Goal: Task Accomplishment & Management: Contribute content

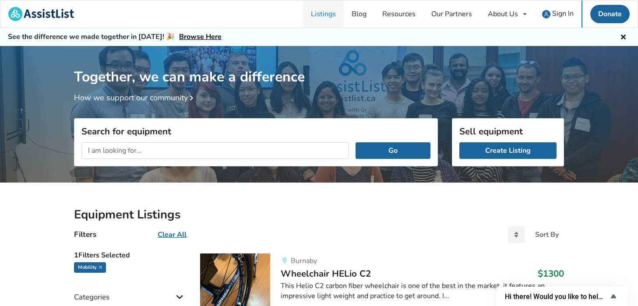
click at [321, 12] on link "Listings" at bounding box center [323, 13] width 41 height 27
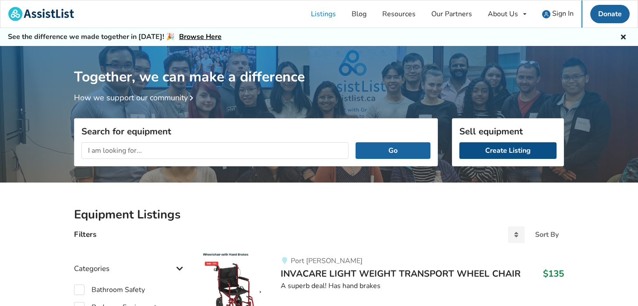
click at [508, 152] on link "Create Listing" at bounding box center [508, 150] width 97 height 17
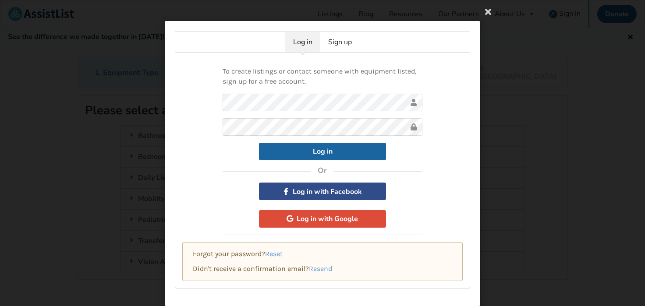
click at [321, 193] on button "Log in with Facebook" at bounding box center [322, 192] width 127 height 18
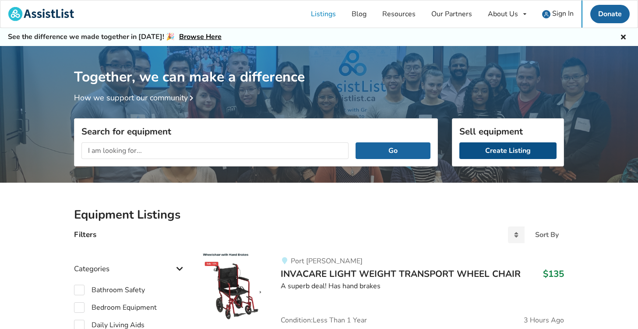
click at [502, 152] on link "Create Listing" at bounding box center [508, 150] width 97 height 17
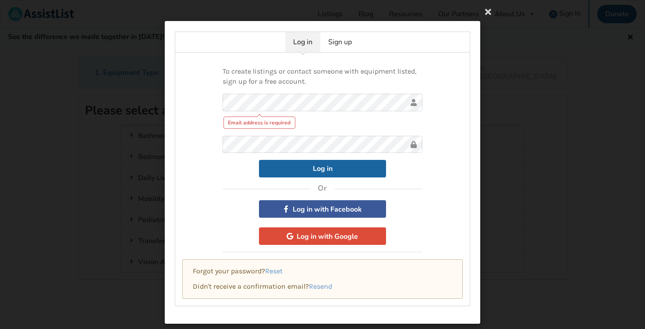
click at [213, 163] on div "To create listings or contact someone with equipment listed, sign up for a free…" at bounding box center [322, 180] width 295 height 254
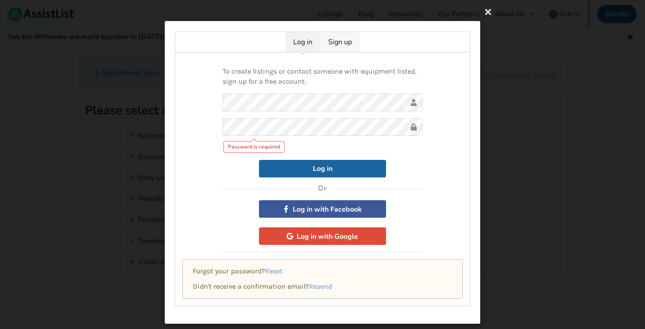
click at [341, 43] on link "Sign up" at bounding box center [339, 42] width 39 height 20
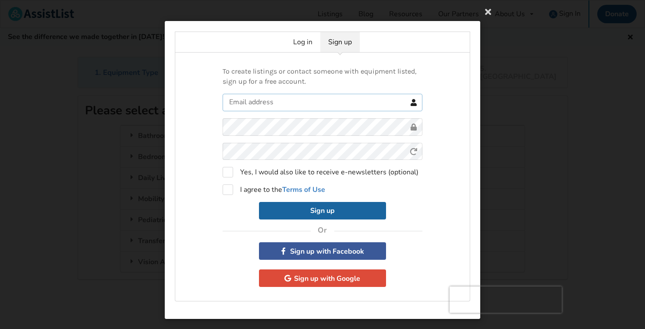
click at [284, 103] on input "text" at bounding box center [323, 103] width 200 height 18
type input "ddhoy12@gmail.com"
click at [225, 190] on label "I agree to the Terms of Use" at bounding box center [274, 189] width 103 height 11
checkbox input "true"
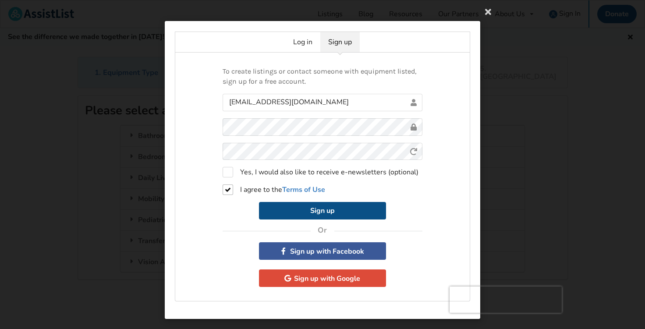
click at [318, 208] on button "Sign up" at bounding box center [322, 211] width 127 height 18
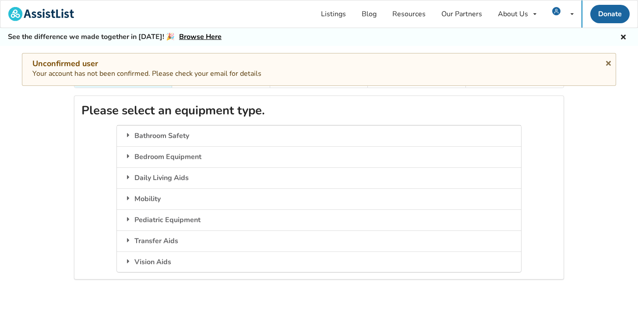
drag, startPoint x: 163, startPoint y: 0, endPoint x: 37, endPoint y: 138, distance: 186.9
click at [37, 138] on div "1. Equipment Type 2. Images 3. Basic Information 4. Additional Details 5. Previ…" at bounding box center [319, 208] width 638 height 303
click at [40, 129] on div "1. Equipment Type 2. Images 3. Basic Information 4. Additional Details 5. Previ…" at bounding box center [319, 208] width 638 height 303
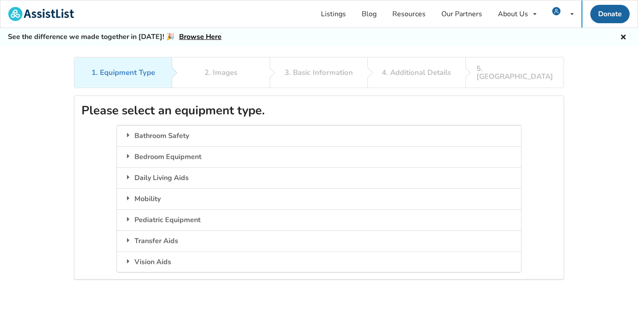
click at [30, 66] on div "1. Equipment Type 2. Images 3. Basic Information 4. Additional Details 5. Previ…" at bounding box center [319, 208] width 638 height 303
click at [157, 190] on div "Mobility" at bounding box center [319, 198] width 404 height 21
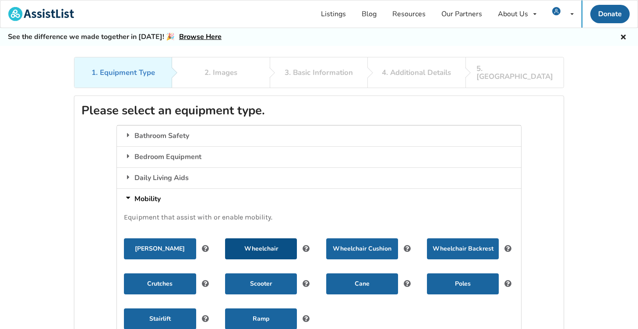
click at [267, 240] on button "Wheelchair" at bounding box center [261, 248] width 72 height 21
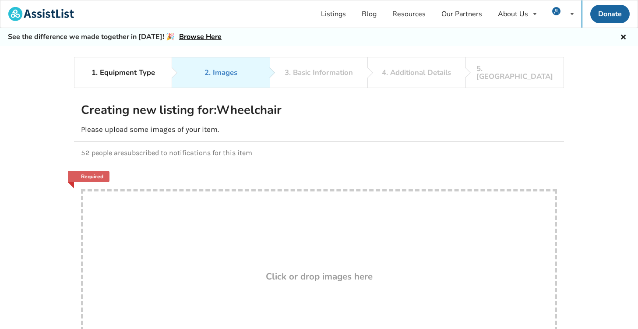
click at [57, 112] on div "1. Equipment Type 2. Images 3. Basic Information 4. Additional Details 5. Previ…" at bounding box center [319, 230] width 638 height 346
click at [540, 35] on span "My Listings" at bounding box center [537, 37] width 36 height 10
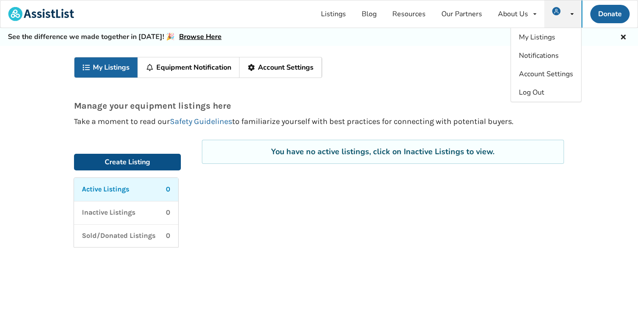
click at [118, 164] on link "Create Listing" at bounding box center [127, 162] width 107 height 17
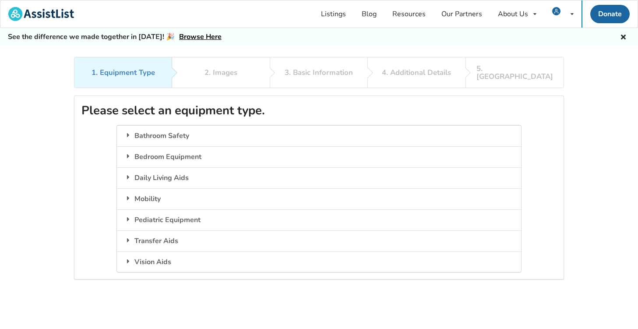
click at [36, 137] on div "1. Equipment Type 2. Images 3. Basic Information 4. Additional Details 5. Previ…" at bounding box center [319, 208] width 638 height 303
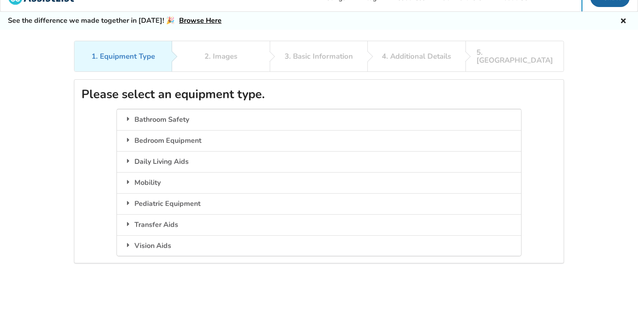
scroll to position [18, 0]
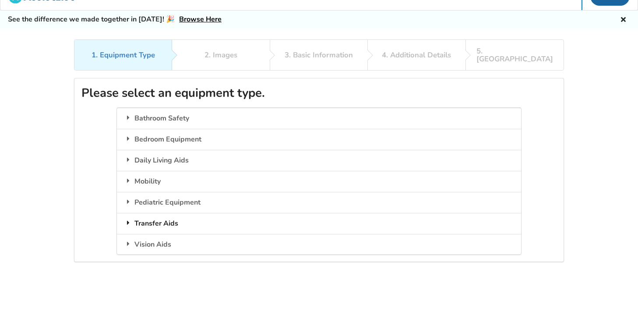
click at [173, 217] on div "Transfer Aids" at bounding box center [319, 223] width 404 height 21
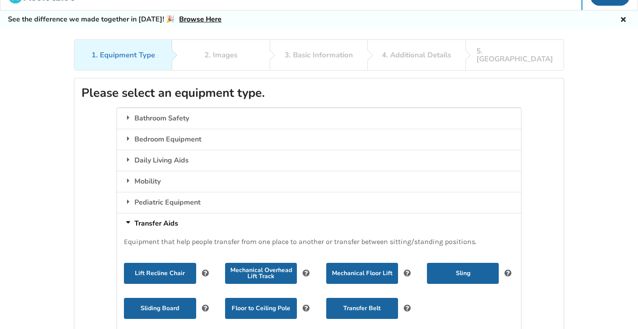
click at [205, 268] on icon at bounding box center [205, 271] width 8 height 7
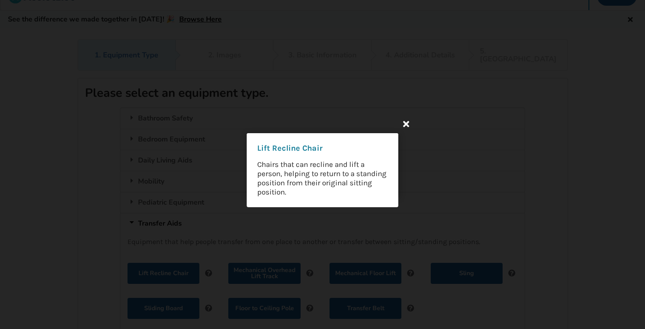
click at [405, 122] on icon at bounding box center [406, 124] width 16 height 16
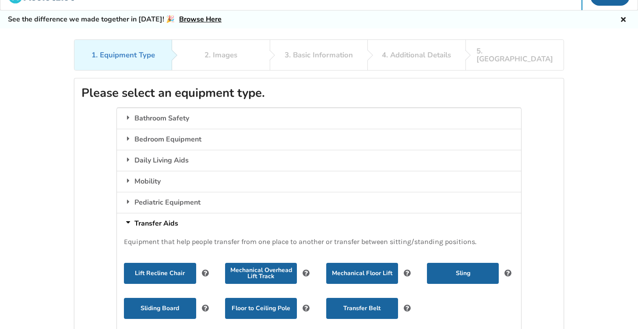
click at [43, 161] on div "1. Equipment Type 2. Images 3. Basic Information 4. Additional Details 5. Previ…" at bounding box center [319, 198] width 638 height 318
click at [148, 152] on div "Daily Living Aids" at bounding box center [319, 160] width 404 height 21
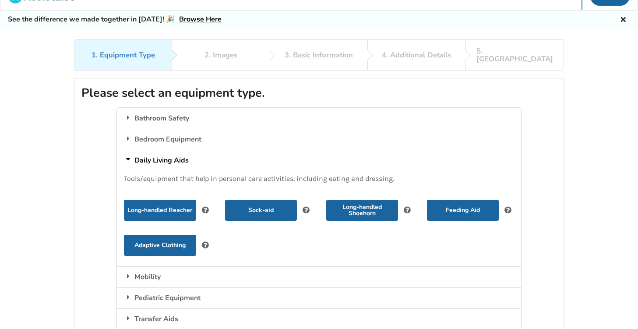
click at [43, 148] on div "1. Equipment Type 2. Images 3. Basic Information 4. Additional Details 5. Previ…" at bounding box center [319, 198] width 638 height 318
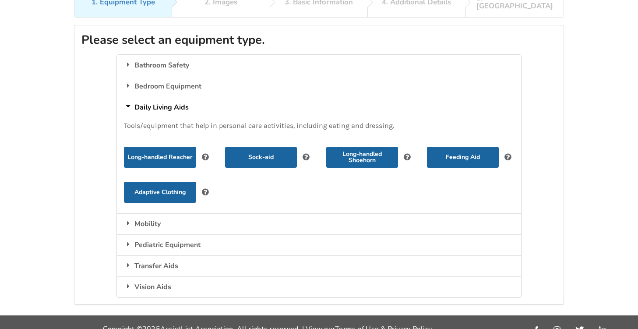
scroll to position [75, 0]
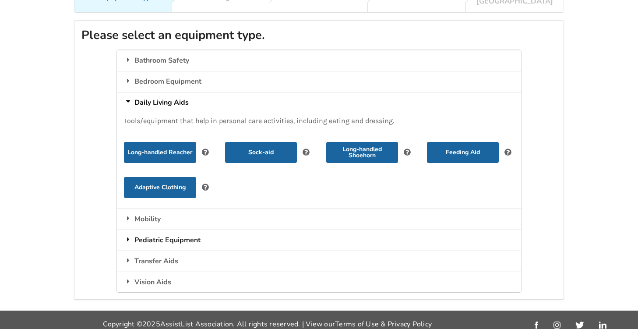
click at [182, 232] on div "Pediatric Equipment" at bounding box center [319, 240] width 404 height 21
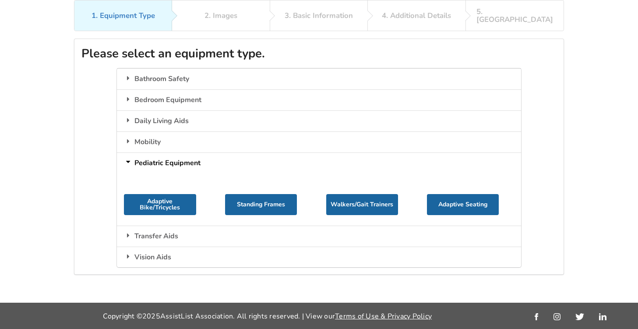
scroll to position [57, 0]
click at [152, 134] on div "Mobility" at bounding box center [319, 141] width 404 height 21
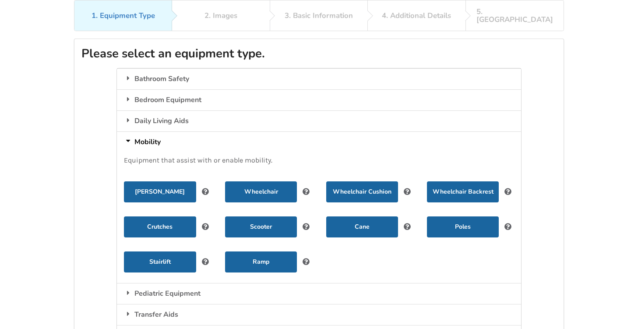
scroll to position [75, 0]
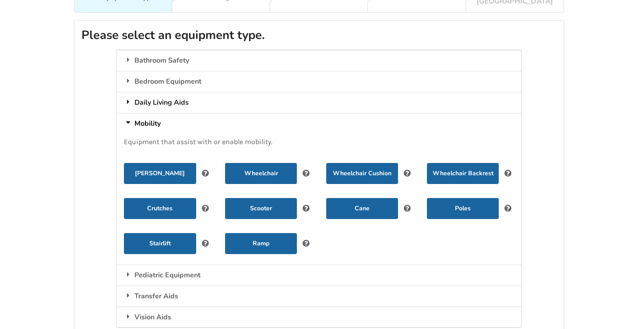
click at [163, 98] on div "Daily Living Aids" at bounding box center [319, 102] width 404 height 21
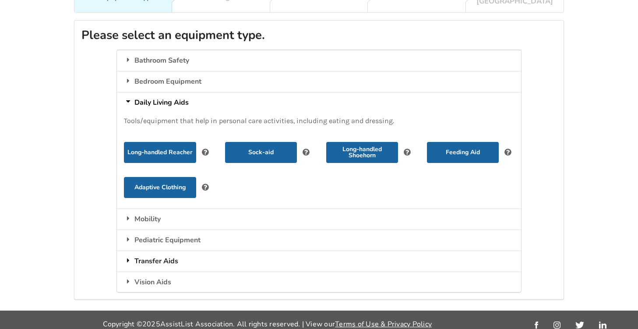
click at [162, 251] on div "Transfer Aids" at bounding box center [319, 261] width 404 height 21
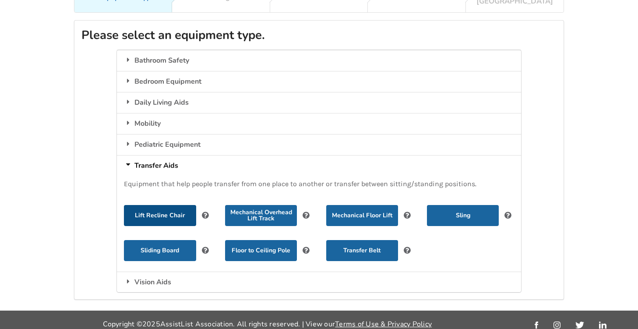
click at [154, 212] on button "Lift Recline Chair" at bounding box center [160, 215] width 72 height 21
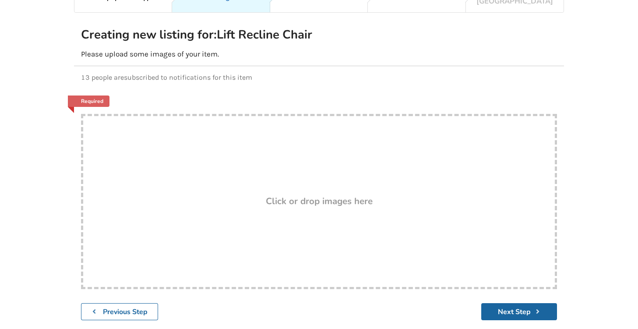
click at [287, 195] on h3 "Click or drop images here" at bounding box center [319, 200] width 107 height 11
type input "C:\fakepath\Dads chair.jpg"
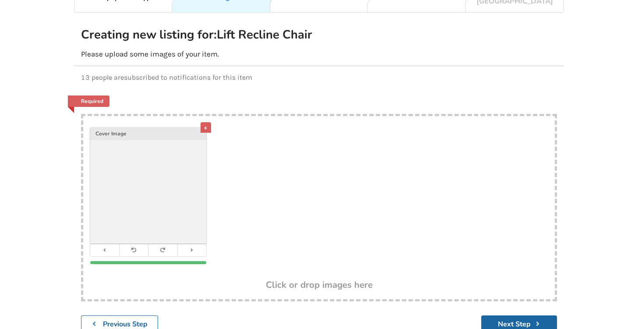
click at [399, 207] on div "x Cover Image" at bounding box center [319, 198] width 472 height 164
type input "C:\fakepath\Dads chair.jpg2.jpg"
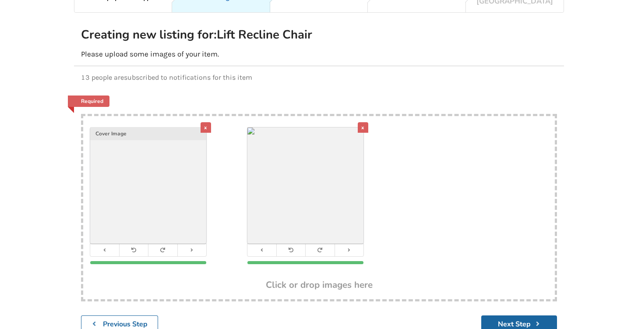
click at [406, 168] on div "x Cover Image x" at bounding box center [319, 198] width 472 height 164
type input "C:\fakepath\Dads chair.jpg3.jpg"
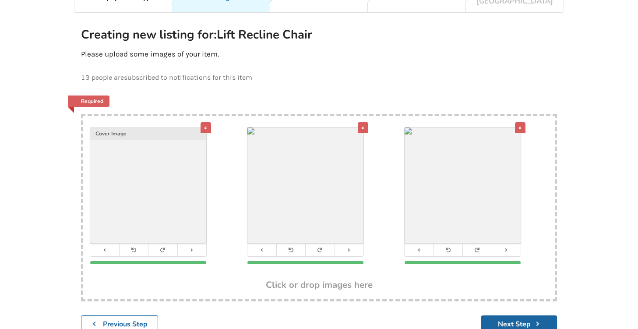
click at [37, 59] on div "1. Equipment Type 2. Images 3. Basic Information 4. Additional Details 5. Previ…" at bounding box center [319, 161] width 638 height 358
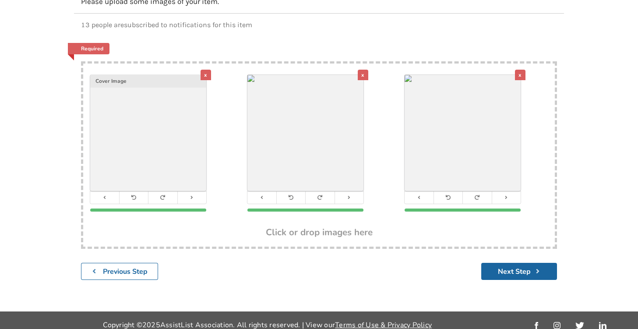
scroll to position [129, 0]
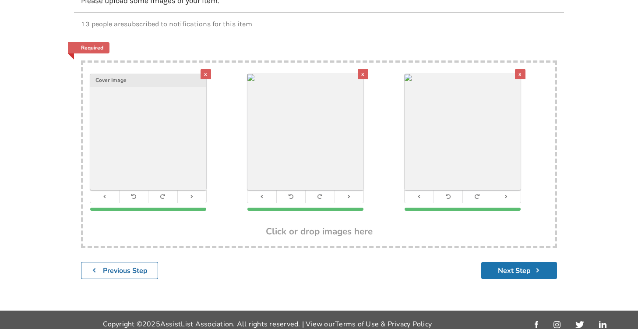
click at [512, 264] on button "Next Step" at bounding box center [519, 270] width 76 height 17
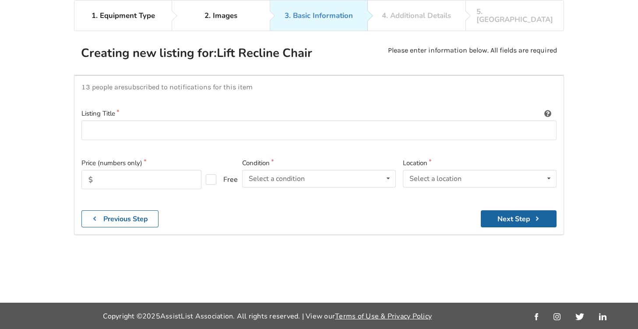
scroll to position [57, 0]
click at [172, 124] on input at bounding box center [318, 130] width 475 height 20
type input "M"
type input "Mobility chair"
click at [148, 170] on input "text" at bounding box center [141, 179] width 120 height 19
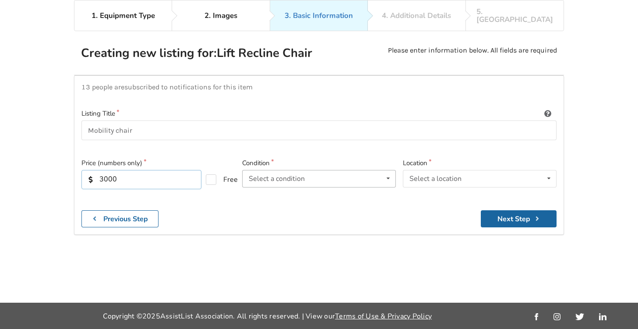
type input "3000"
click at [298, 175] on div "Select a condition" at bounding box center [277, 178] width 56 height 7
click at [276, 191] on span "Brand New" at bounding box center [268, 196] width 35 height 10
click at [439, 175] on div "Select a location" at bounding box center [436, 178] width 52 height 7
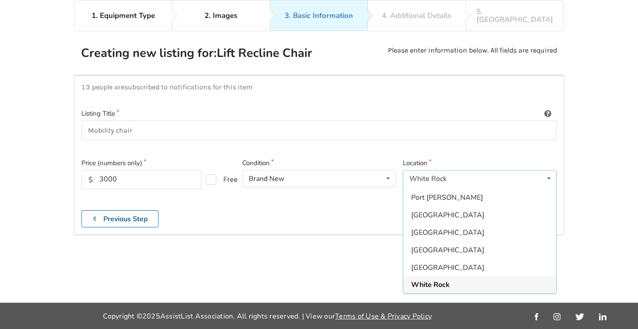
scroll to position [260, 0]
click at [428, 280] on span "Other" at bounding box center [420, 285] width 19 height 10
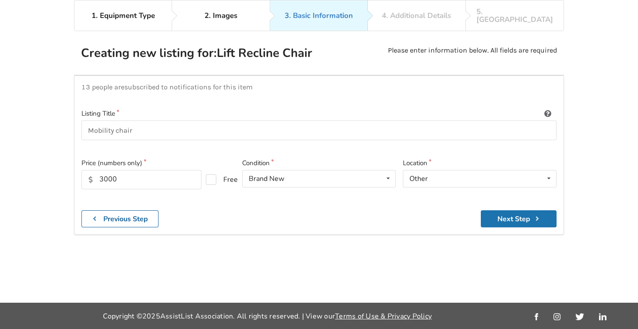
click at [512, 210] on button "Next Step" at bounding box center [519, 218] width 76 height 17
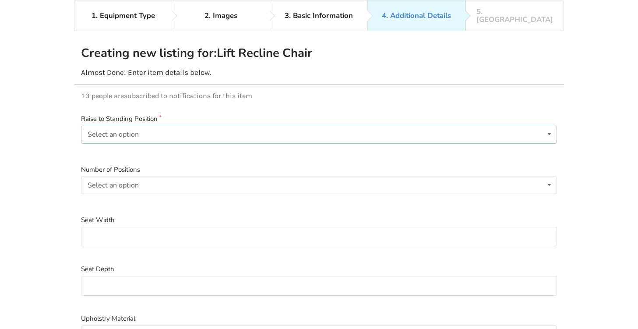
click at [169, 126] on div "Select an option Yes No" at bounding box center [319, 135] width 476 height 18
click at [96, 131] on div "Yes" at bounding box center [93, 134] width 11 height 7
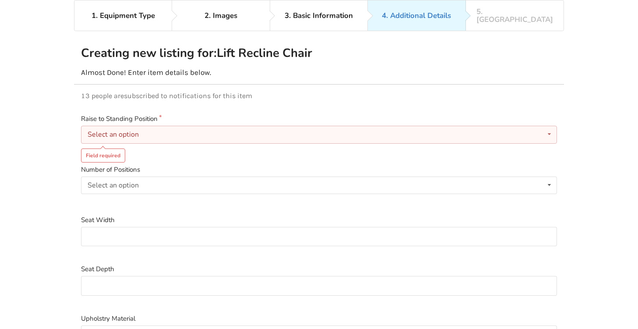
click at [148, 126] on div "Select an option Yes No" at bounding box center [319, 135] width 476 height 18
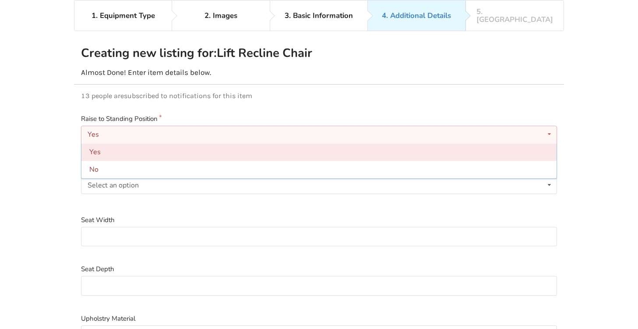
click at [100, 147] on span "Yes" at bounding box center [94, 152] width 11 height 10
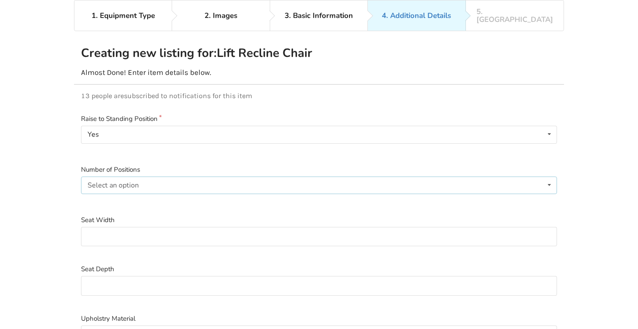
click at [156, 177] on div "Select an option 2-position 3-position Infinite" at bounding box center [319, 186] width 476 height 18
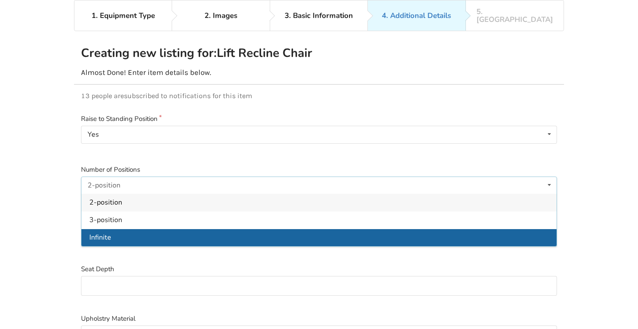
click at [105, 233] on span "Infinite" at bounding box center [100, 238] width 22 height 10
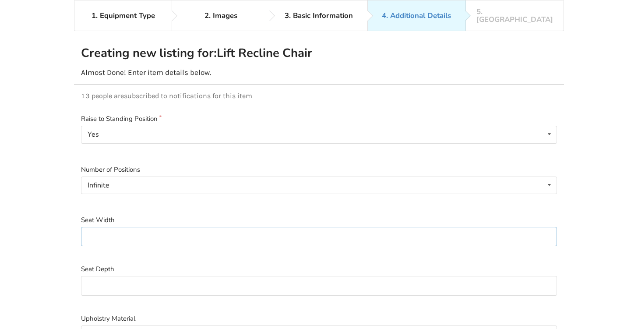
click at [127, 230] on input at bounding box center [319, 237] width 476 height 20
type input "19""
click at [46, 223] on div "1. Equipment Type 2. Images 3. Basic Information 4. Additional Details 5. Previ…" at bounding box center [319, 296] width 638 height 592
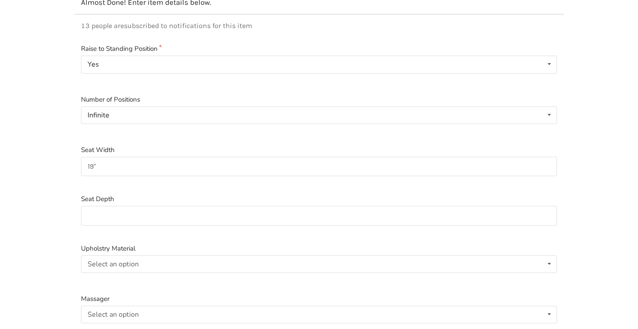
scroll to position [145, 0]
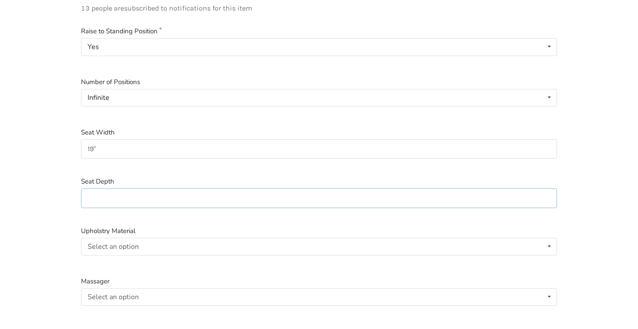
click at [140, 190] on input at bounding box center [319, 198] width 476 height 20
type input "17}"
click at [131, 243] on div "Select an option" at bounding box center [113, 246] width 51 height 7
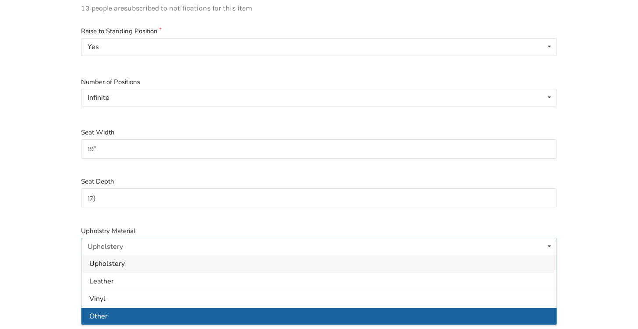
click at [104, 311] on span "Other" at bounding box center [98, 316] width 18 height 10
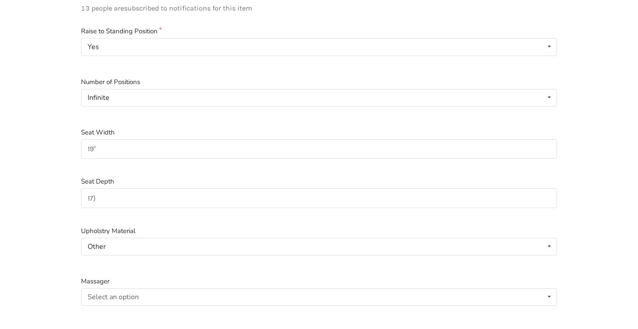
click at [44, 204] on div "1. Equipment Type 2. Images 3. Basic Information 4. Additional Details 5. Previ…" at bounding box center [319, 208] width 638 height 592
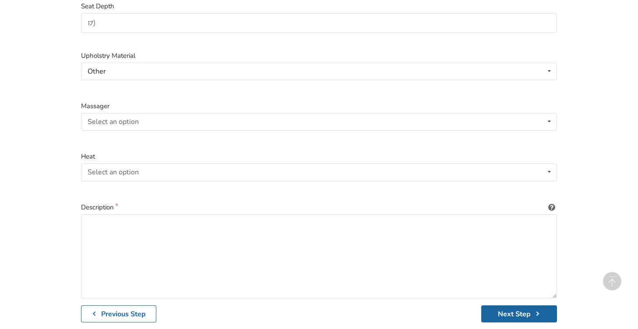
scroll to position [337, 0]
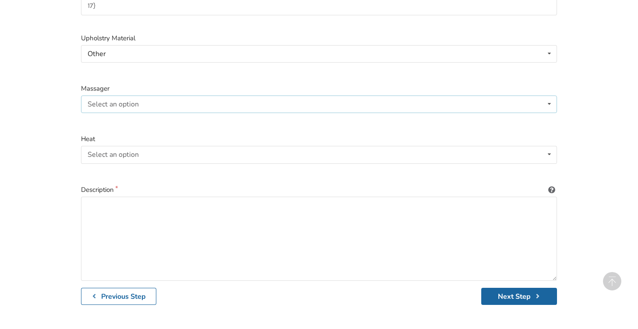
click at [132, 101] on div "Select an option" at bounding box center [113, 104] width 51 height 7
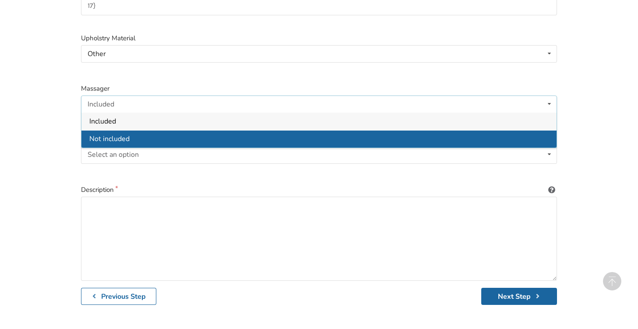
click at [106, 134] on span "Not included" at bounding box center [109, 139] width 40 height 10
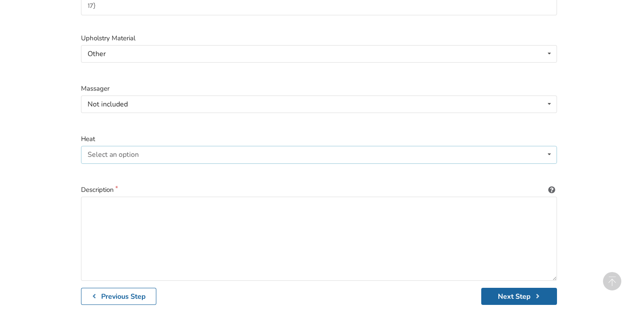
click at [117, 151] on div "Select an option" at bounding box center [113, 154] width 51 height 7
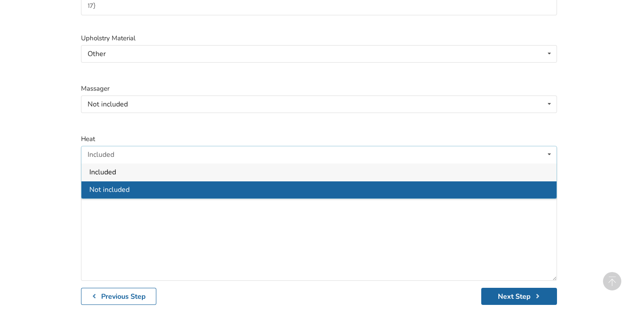
click at [120, 185] on span "Not included" at bounding box center [109, 190] width 40 height 10
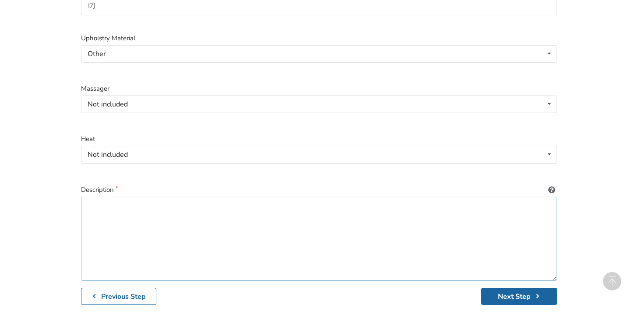
click at [122, 201] on textarea at bounding box center [319, 239] width 476 height 84
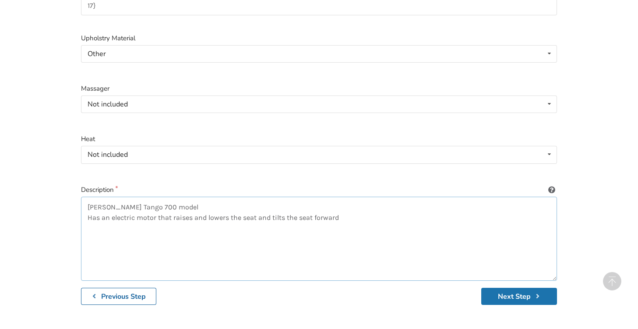
type textarea "Vela Tango 700 model Has an electric motor that raises and lowers the seat and …"
click at [509, 288] on button "Next Step" at bounding box center [519, 296] width 76 height 17
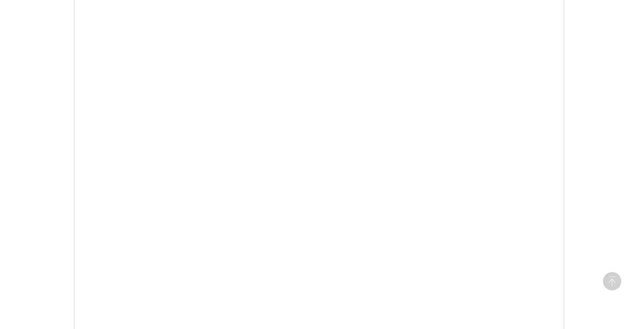
click at [590, 156] on div "1. Equipment Type 2. Images 3. Basic Information 4. Additional Details 5. Previ…" at bounding box center [319, 264] width 638 height 1088
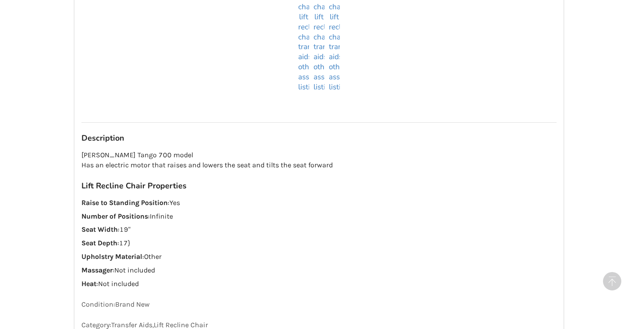
scroll to position [859, 0]
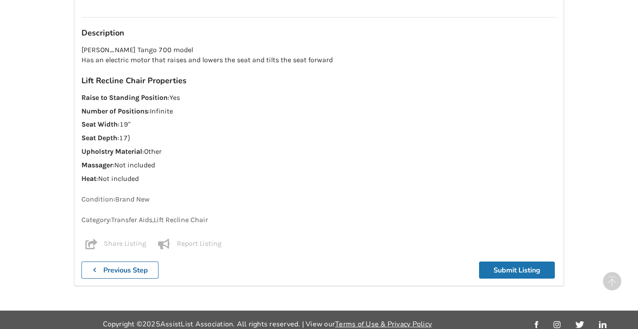
click at [505, 266] on button "Submit Listing" at bounding box center [517, 270] width 76 height 17
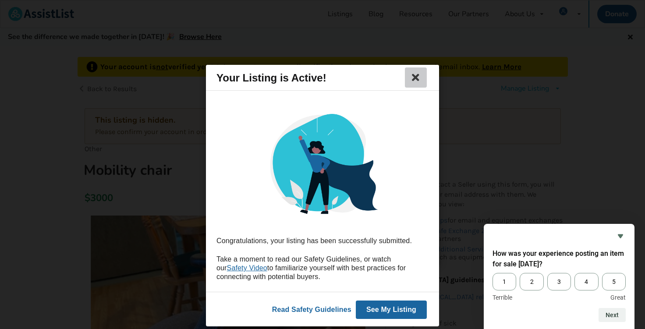
click at [414, 76] on icon at bounding box center [416, 77] width 12 height 11
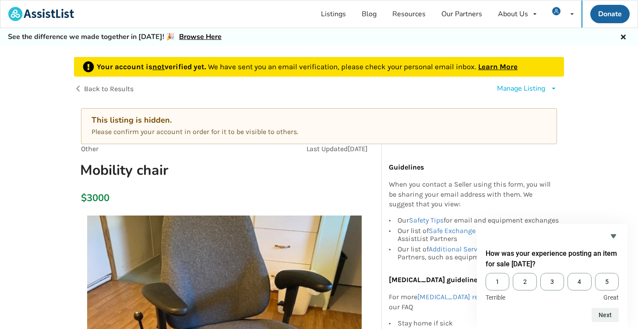
click at [506, 64] on link "Learn More" at bounding box center [497, 66] width 39 height 9
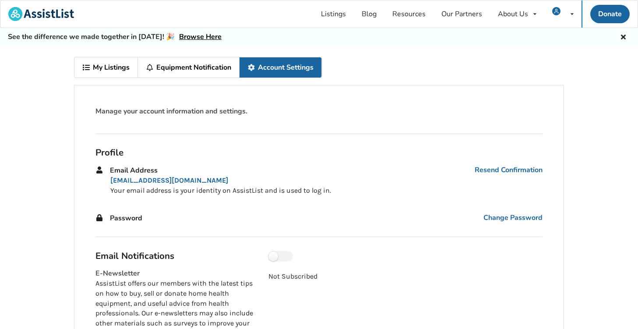
click at [43, 154] on div "My Listings Equipment Notification Account Settings Manage your account informa…" at bounding box center [319, 214] width 638 height 337
click at [111, 69] on link "My Listings" at bounding box center [106, 67] width 64 height 20
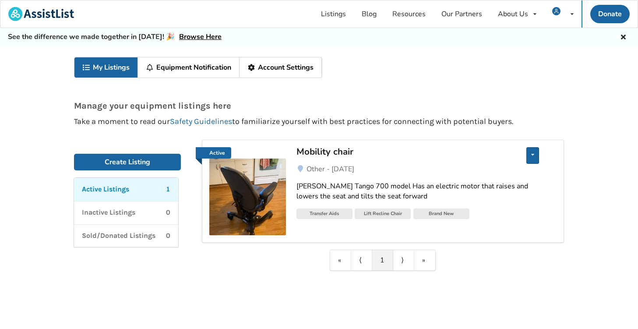
click at [531, 158] on div "Edit listing Delete listing" at bounding box center [533, 155] width 13 height 17
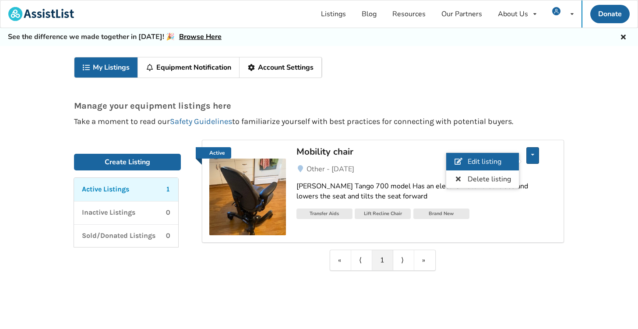
click at [483, 161] on span "Edit listing" at bounding box center [485, 162] width 34 height 10
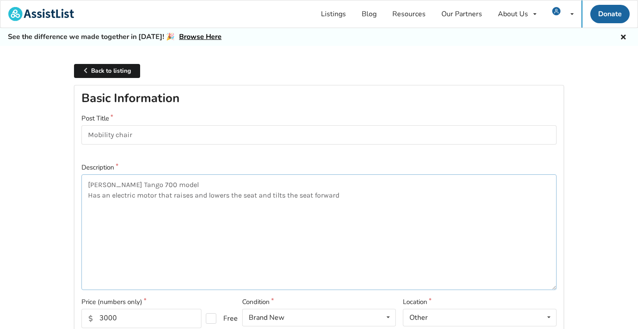
click at [353, 194] on textarea "Vela Tango 700 model Has an electric motor that raises and lowers the seat and …" at bounding box center [318, 232] width 475 height 116
type textarea "Vela Tango 700 model Has an electric motor that raises and lowers the seat and …"
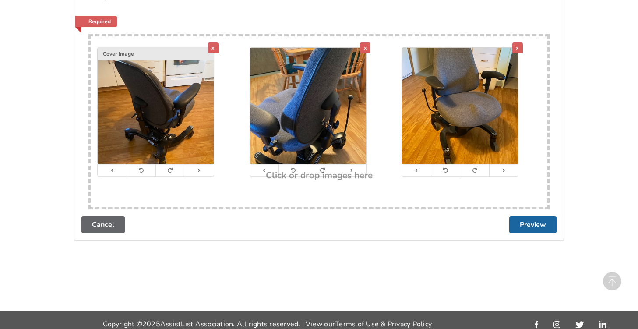
scroll to position [748, 0]
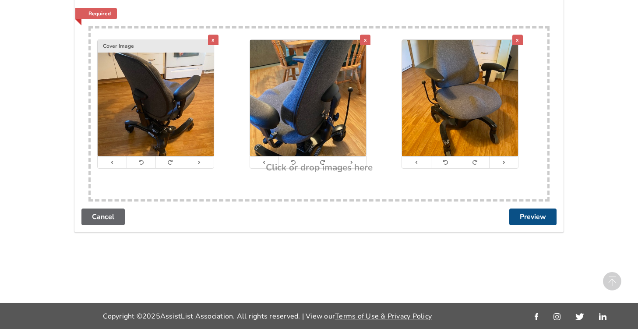
click at [543, 216] on button "Preview" at bounding box center [532, 217] width 47 height 17
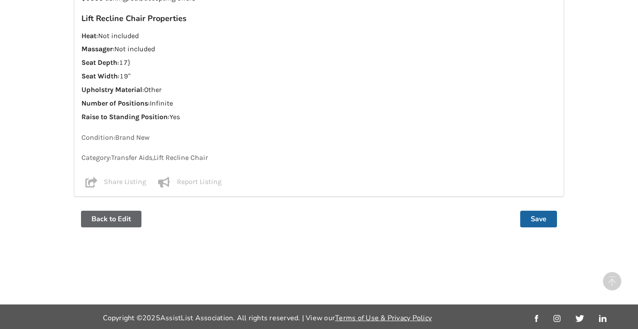
scroll to position [738, 0]
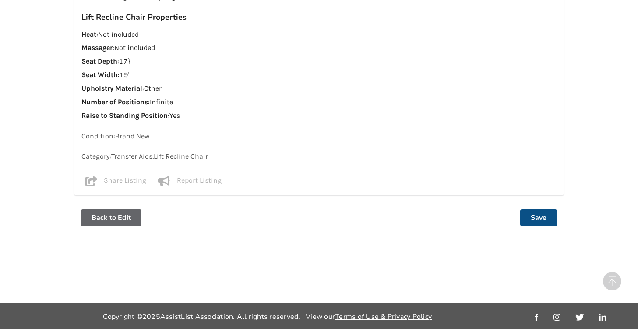
click at [536, 217] on button "Save" at bounding box center [538, 217] width 37 height 17
